Goal: Task Accomplishment & Management: Manage account settings

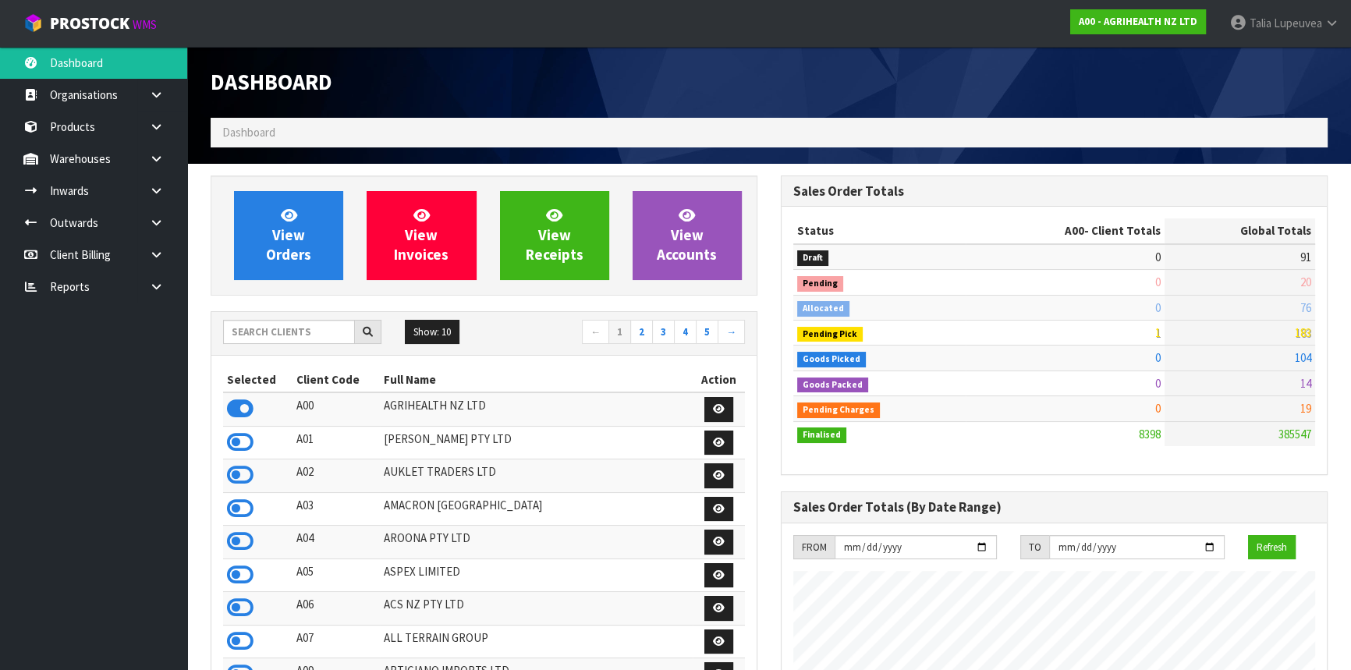
scroll to position [1180, 570]
click at [286, 329] on input "text" at bounding box center [289, 332] width 132 height 24
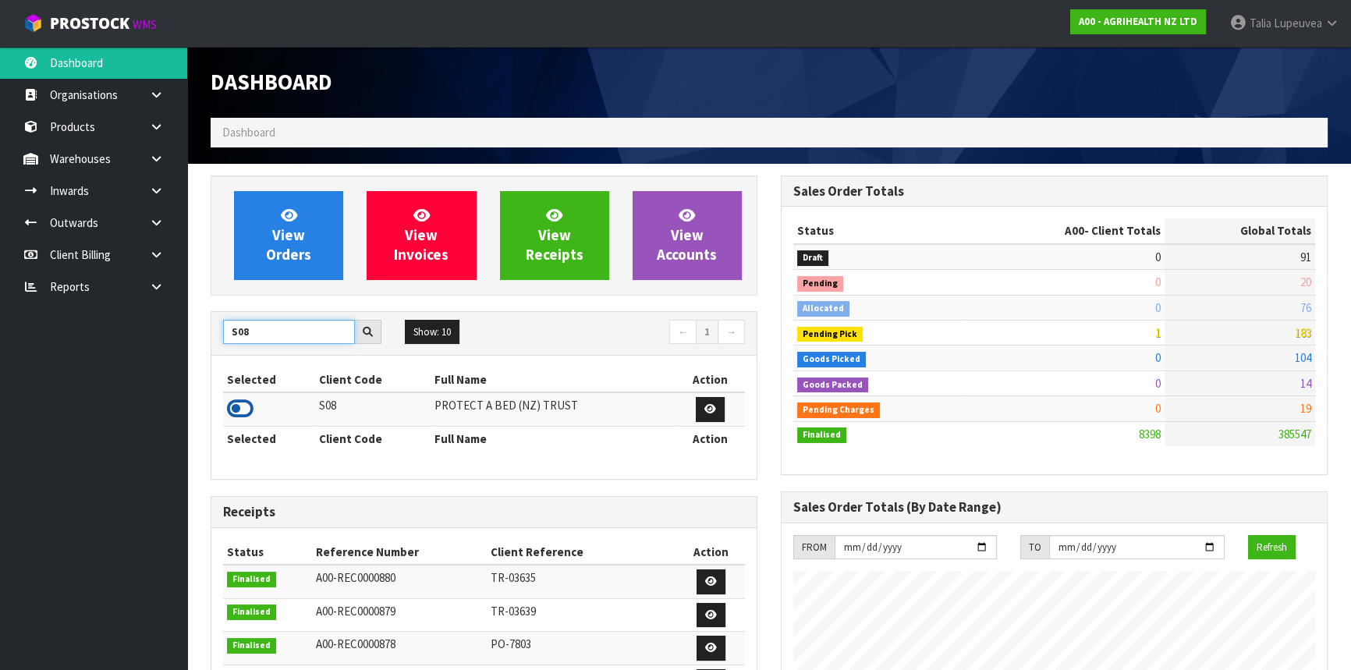
type input "S08"
click at [237, 408] on icon at bounding box center [240, 408] width 27 height 23
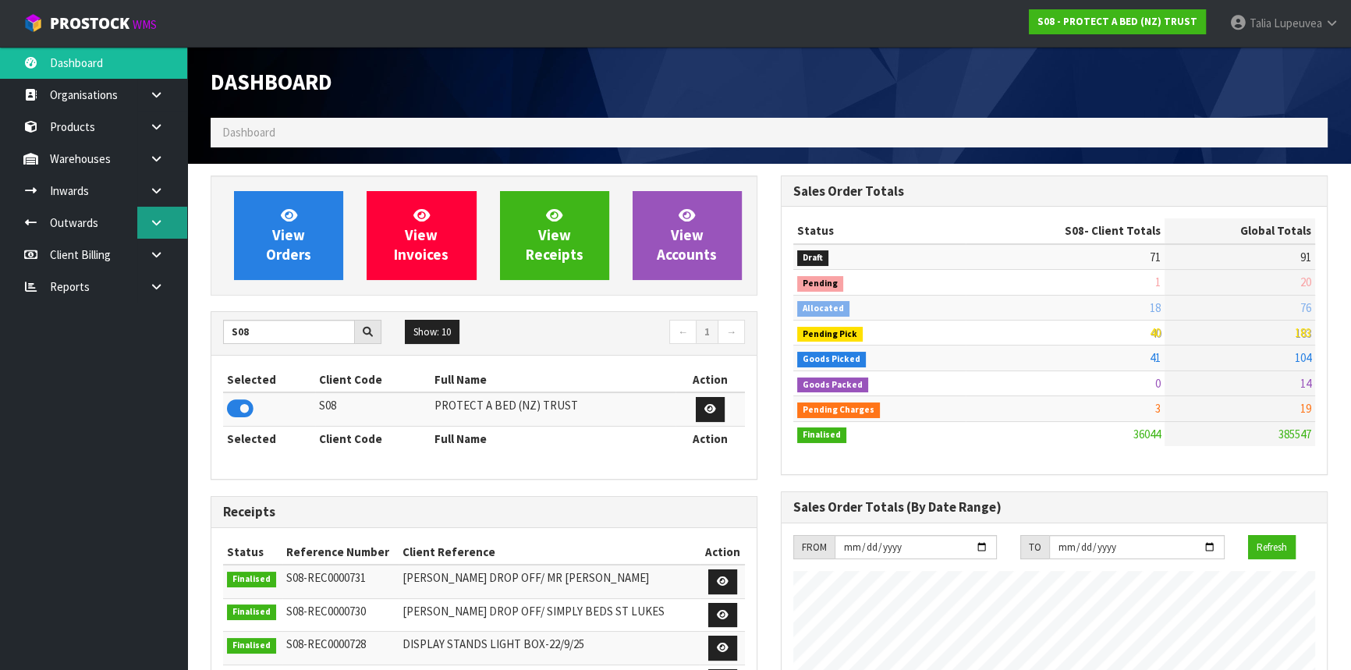
scroll to position [1213, 570]
click at [147, 219] on link at bounding box center [162, 223] width 50 height 32
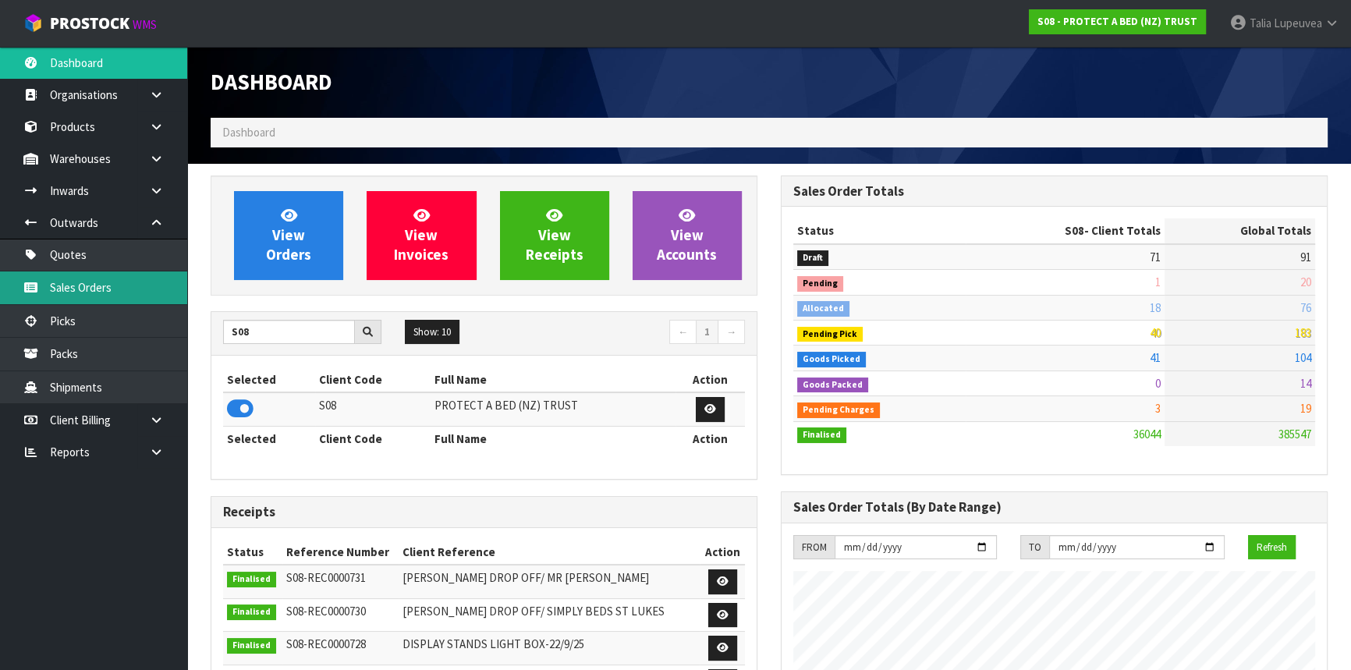
click at [142, 282] on link "Sales Orders" at bounding box center [93, 288] width 187 height 32
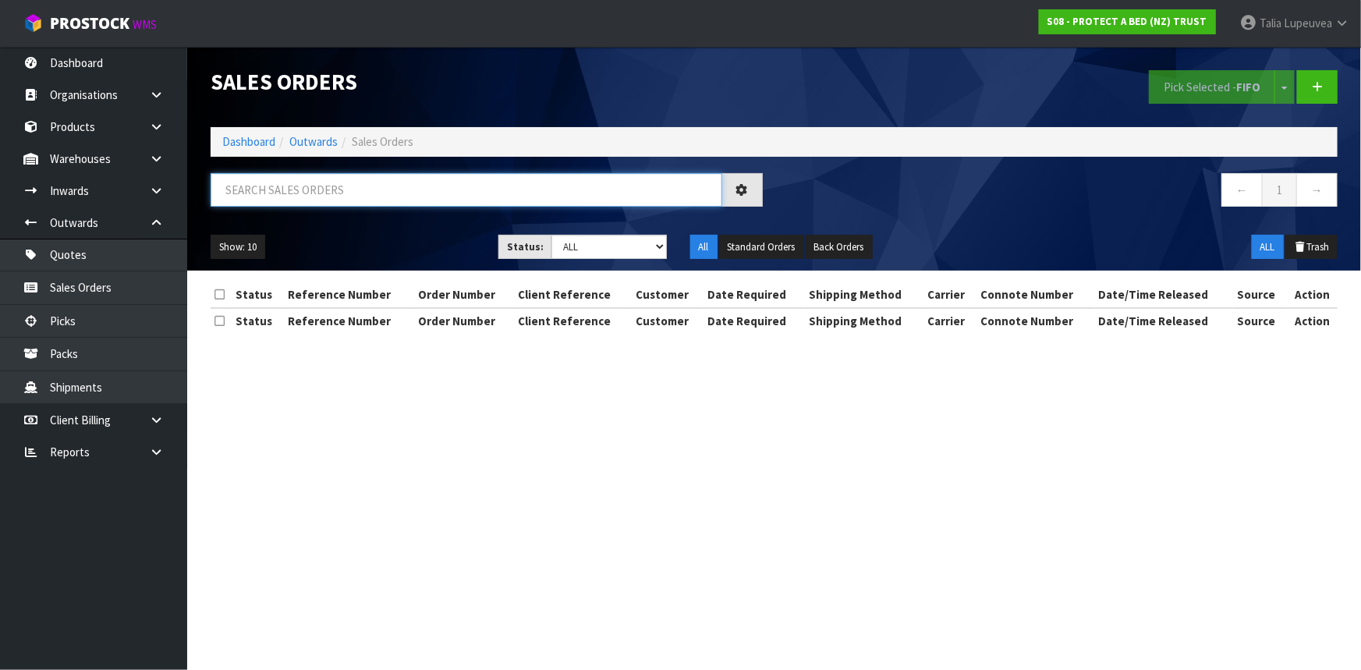
click at [242, 186] on input "text" at bounding box center [467, 190] width 512 height 34
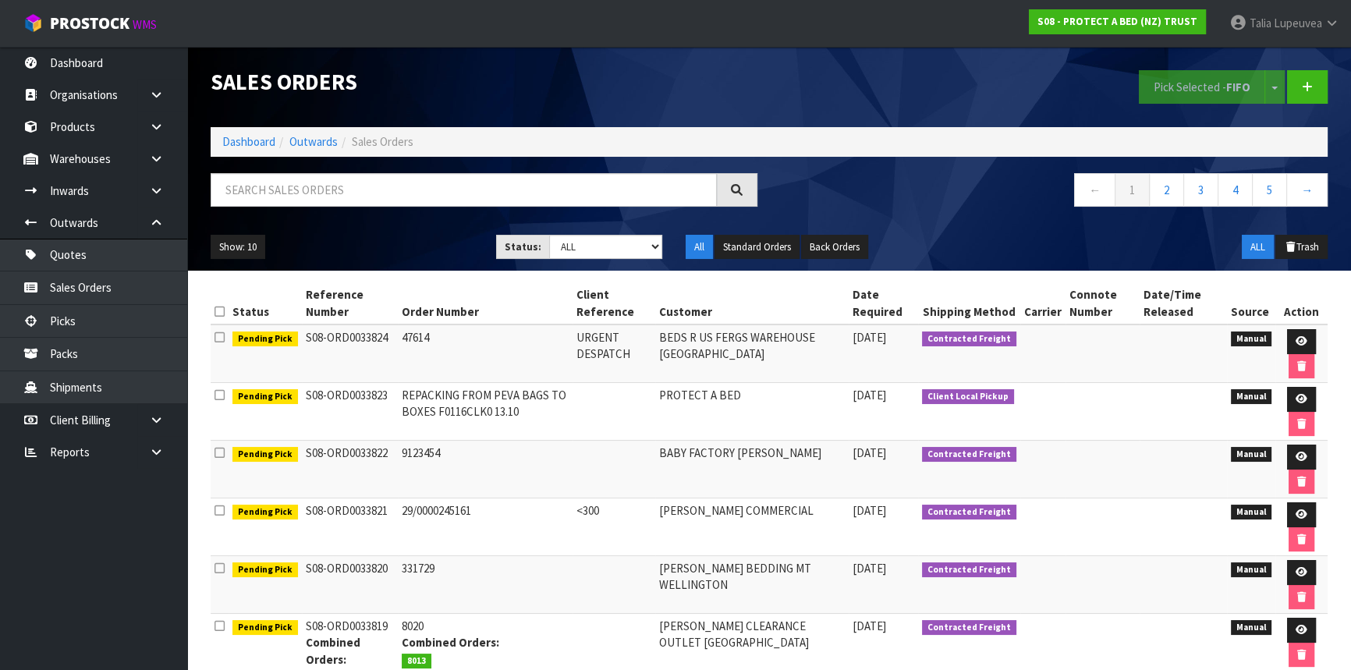
click at [343, 243] on ul "Show: 10 5 10 25 50" at bounding box center [342, 247] width 262 height 25
click at [336, 187] on input "text" at bounding box center [464, 190] width 506 height 34
click at [348, 229] on div "Show: 10 5 10 25 50 Status: Draft Pending Allocated Pending Pick Goods Picked G…" at bounding box center [769, 247] width 1141 height 48
click at [358, 190] on input "text" at bounding box center [464, 190] width 506 height 34
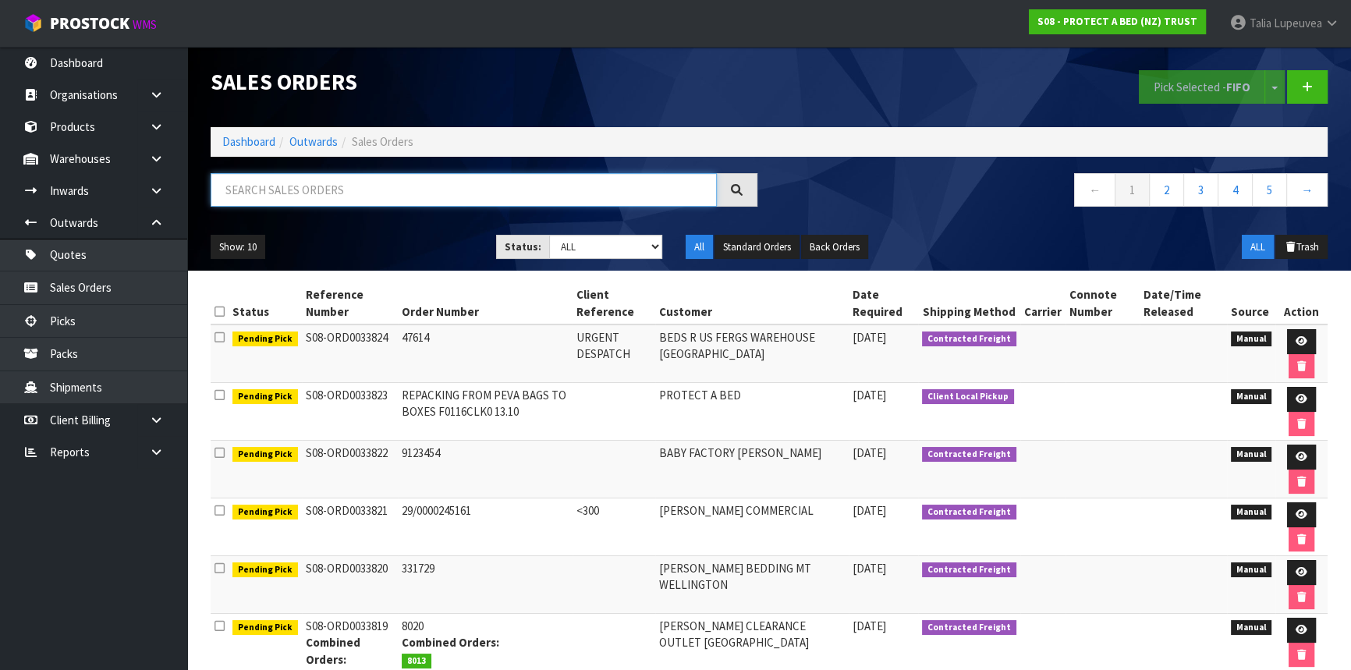
click at [350, 195] on input "text" at bounding box center [464, 190] width 506 height 34
click at [343, 240] on ul "Show: 10 5 10 25 50" at bounding box center [342, 247] width 262 height 25
click at [1305, 14] on link "Talia Lupeuvea" at bounding box center [1284, 23] width 133 height 47
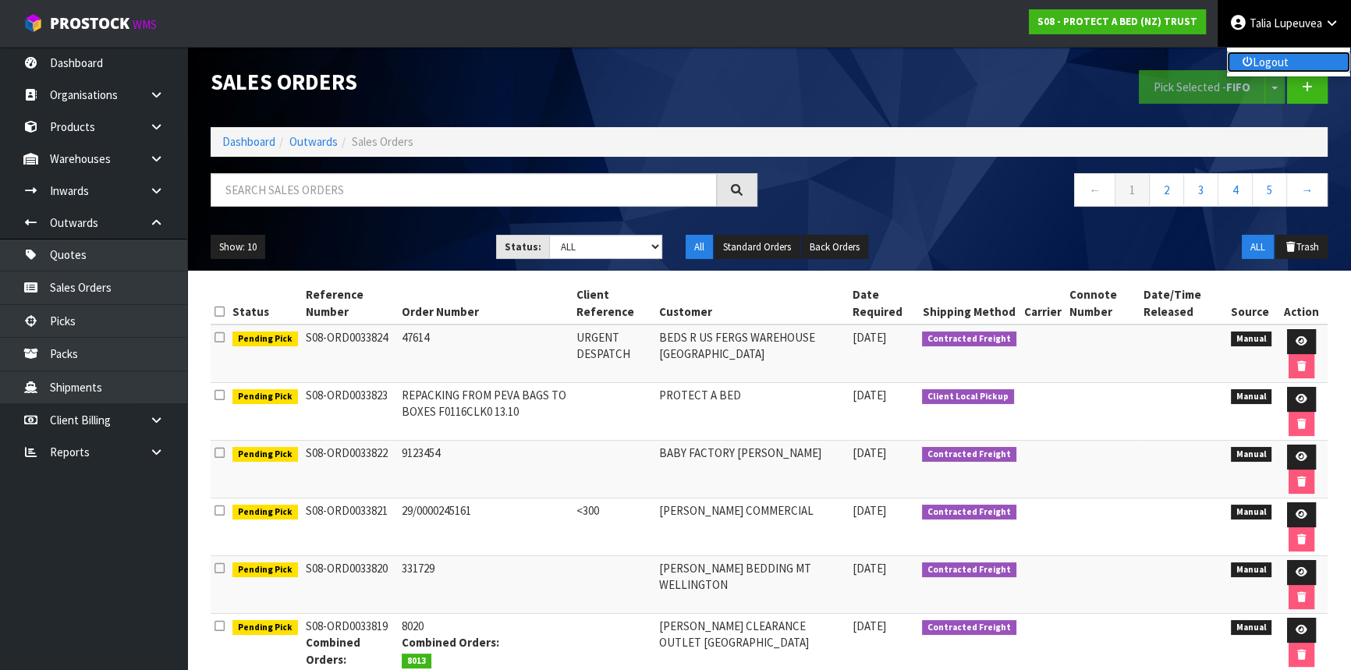
click at [1300, 62] on link "Logout" at bounding box center [1288, 61] width 123 height 21
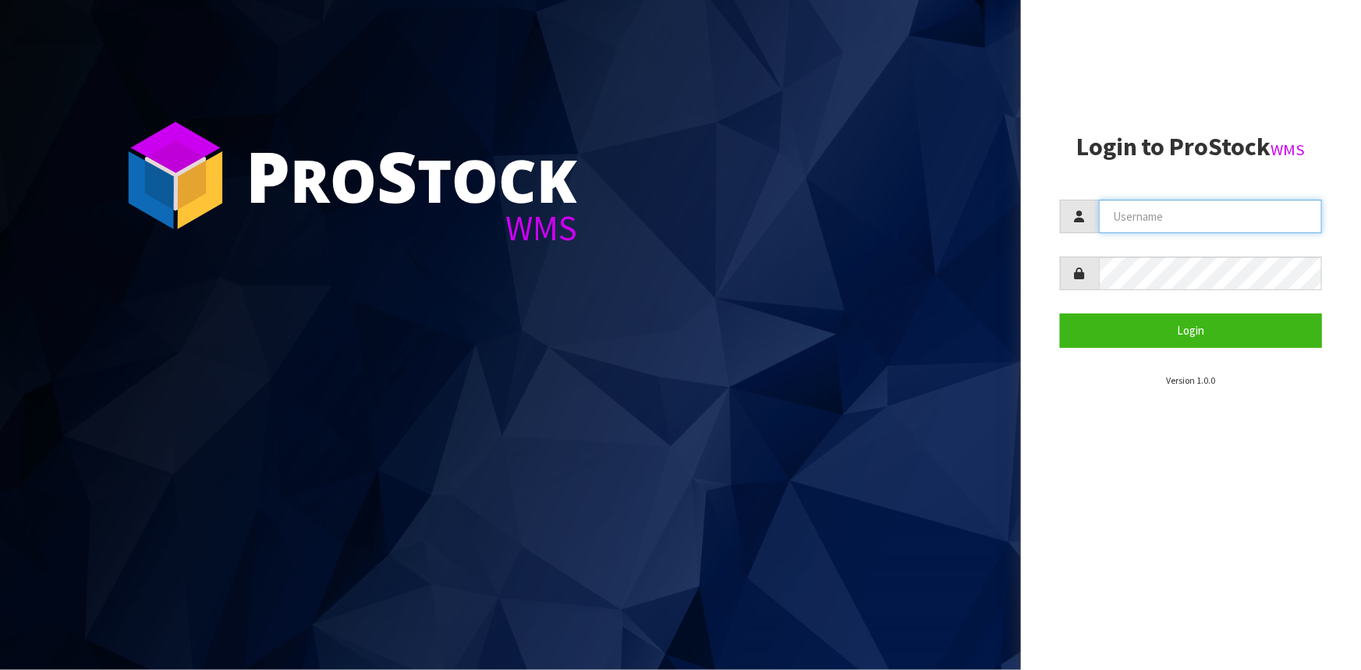
click at [1233, 219] on input "text" at bounding box center [1210, 217] width 223 height 34
type input "[PERSON_NAME]"
click at [1060, 314] on button "Login" at bounding box center [1191, 331] width 262 height 34
